Goal: Find specific page/section: Find specific page/section

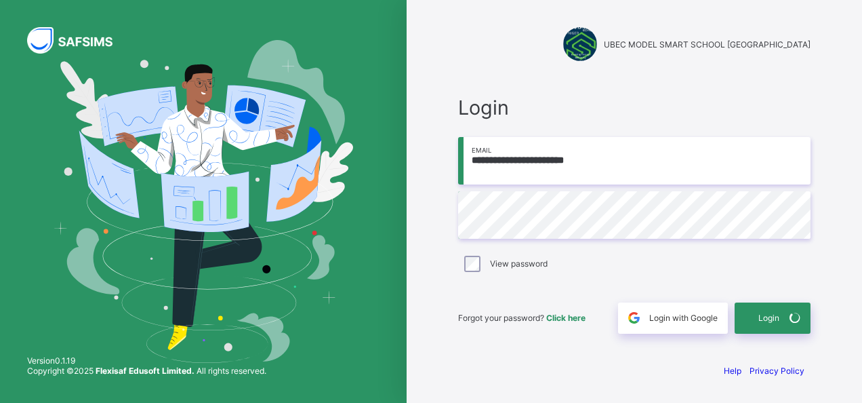
click at [782, 312] on span at bounding box center [795, 317] width 31 height 31
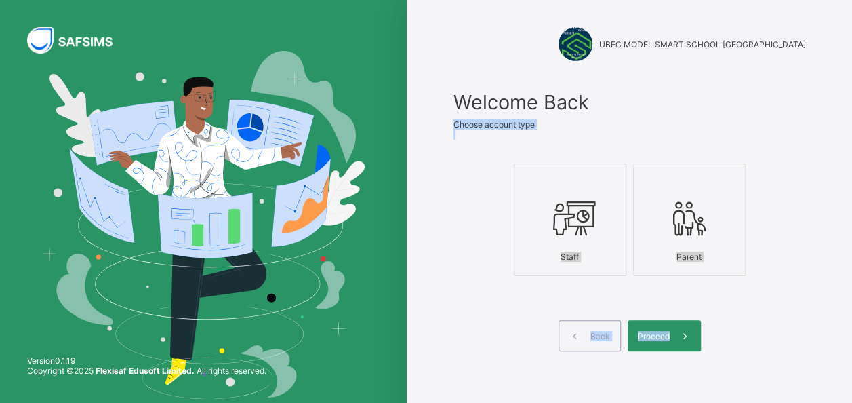
click at [576, 242] on div at bounding box center [570, 218] width 98 height 54
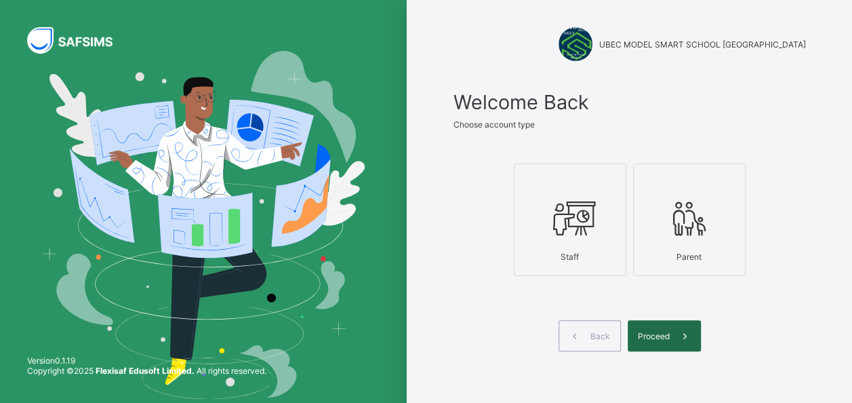
click at [658, 331] on span "Proceed" at bounding box center [654, 336] width 32 height 10
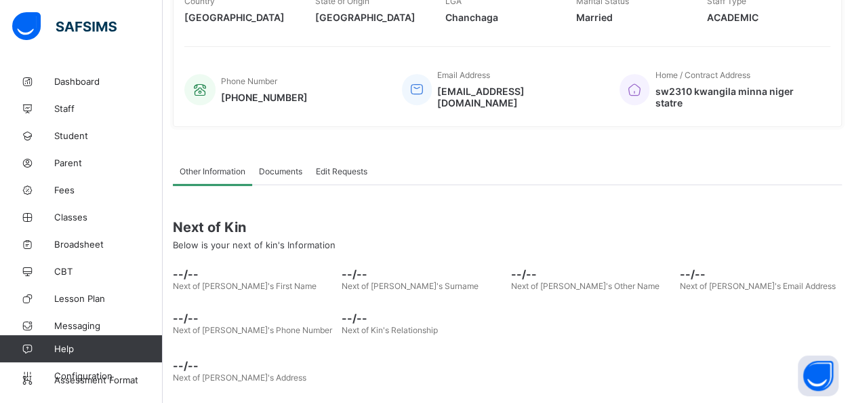
scroll to position [300, 0]
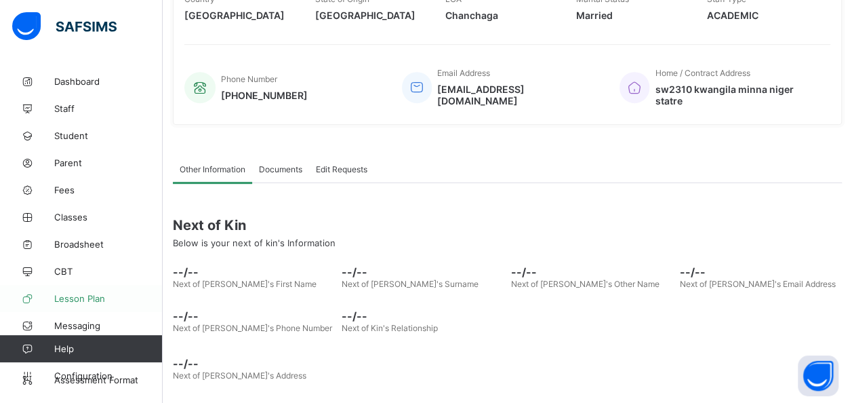
click at [75, 299] on span "Lesson Plan" at bounding box center [108, 298] width 108 height 11
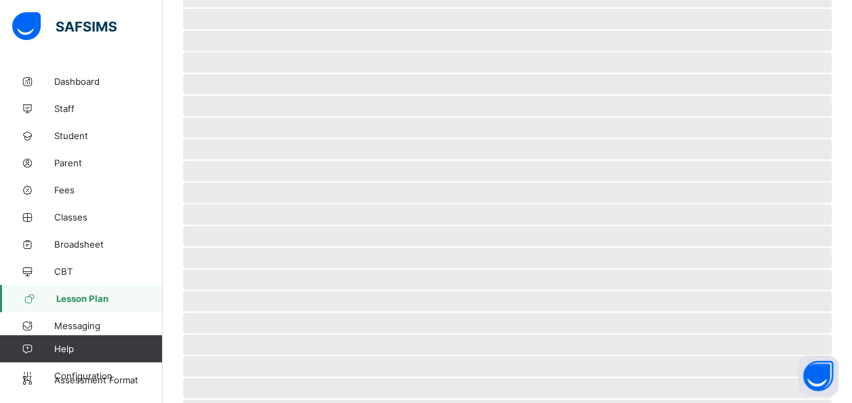
click at [75, 299] on span "Lesson Plan" at bounding box center [109, 298] width 106 height 11
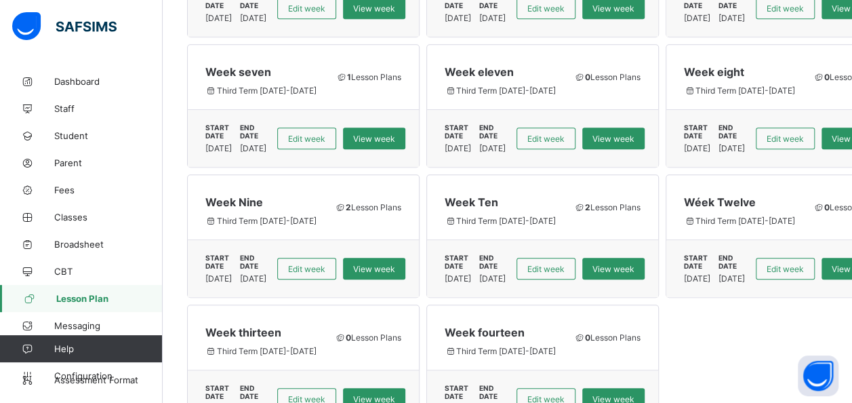
scroll to position [470, 0]
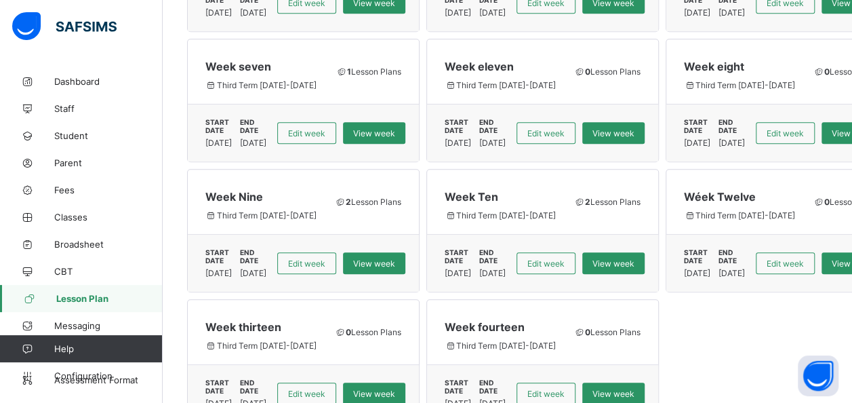
click at [706, 396] on div "Configuration Saved Templates My Lesson Plans Awaiting Approvals Approved Lesso…" at bounding box center [507, 24] width 689 height 855
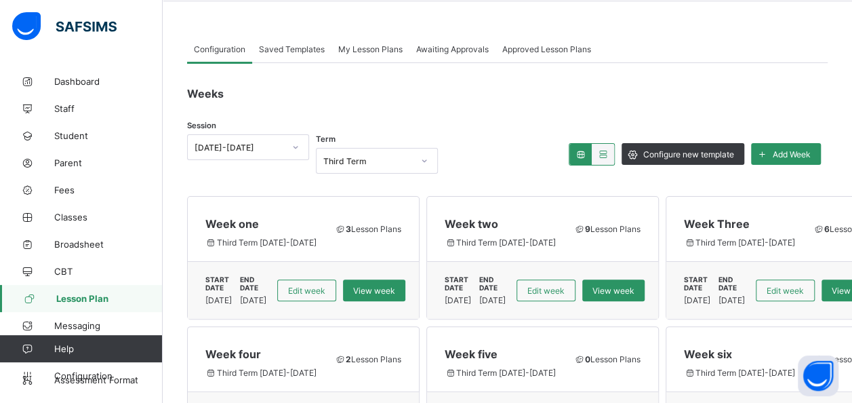
scroll to position [37, 0]
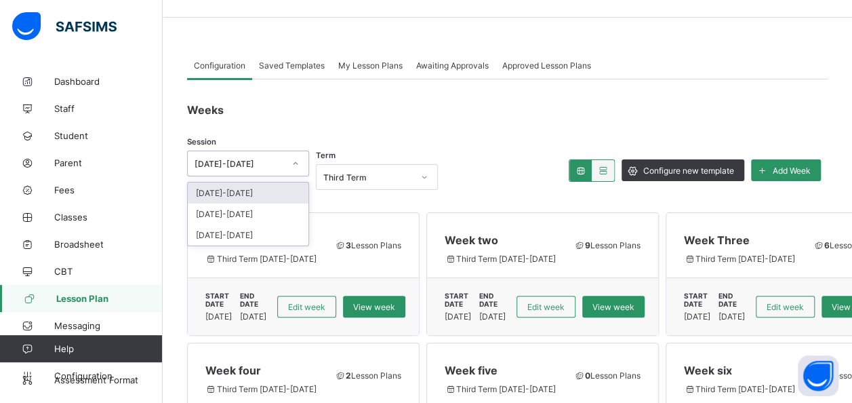
click at [295, 164] on icon at bounding box center [296, 163] width 5 height 3
click at [278, 186] on div "2025-2026" at bounding box center [248, 192] width 121 height 21
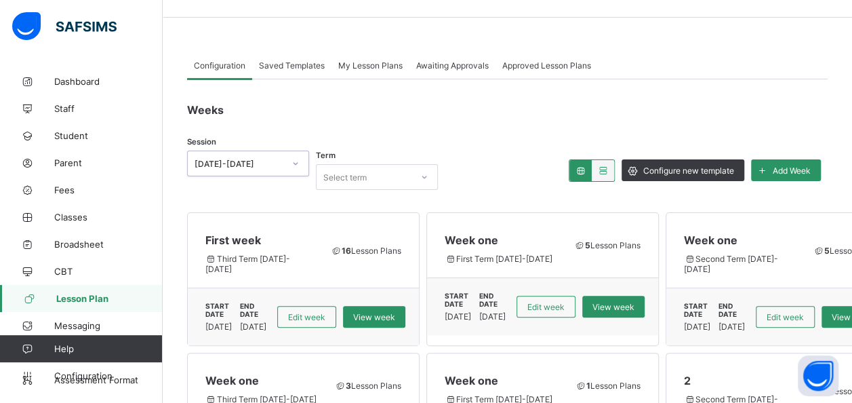
click at [424, 176] on icon at bounding box center [424, 177] width 8 height 14
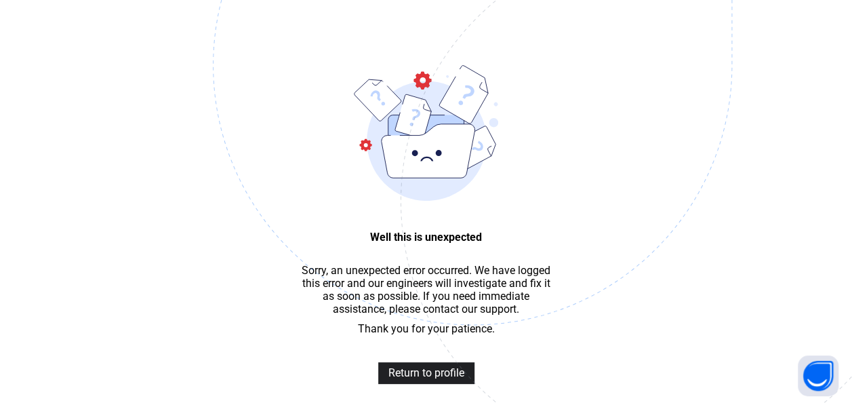
click at [388, 379] on span "Return to profile" at bounding box center [426, 372] width 76 height 13
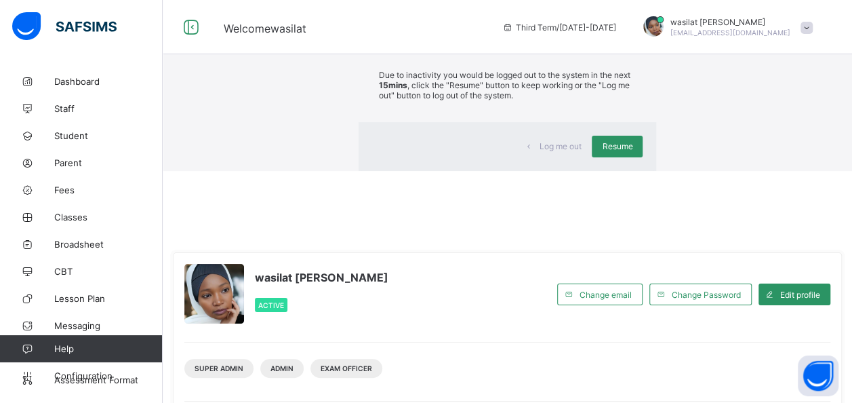
click at [602, 151] on span "Resume" at bounding box center [617, 146] width 31 height 10
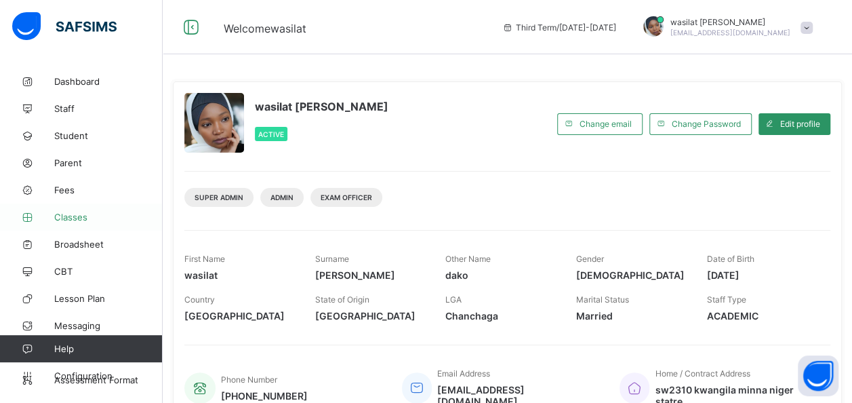
click at [93, 216] on span "Classes" at bounding box center [108, 217] width 108 height 11
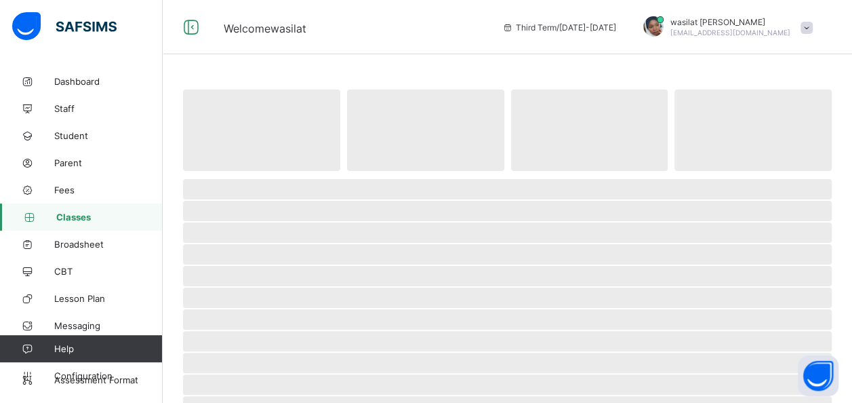
click at [93, 216] on span "Classes" at bounding box center [109, 217] width 106 height 11
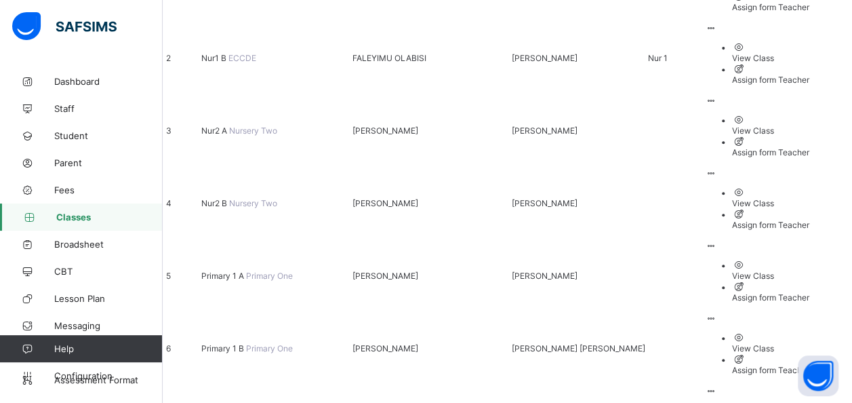
scroll to position [298, 0]
